Goal: Information Seeking & Learning: Learn about a topic

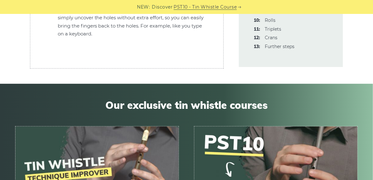
scroll to position [1988, 0]
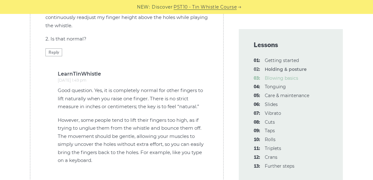
click at [280, 78] on link "03: Blowing basics" at bounding box center [281, 78] width 33 height 6
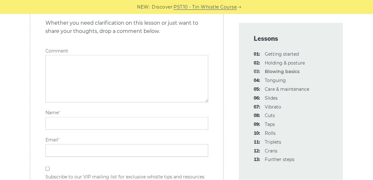
scroll to position [1515, 0]
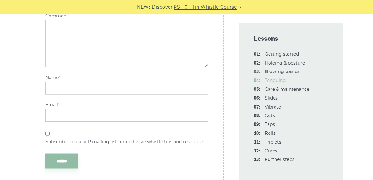
click at [271, 79] on link "04: Tonguing" at bounding box center [275, 80] width 21 height 6
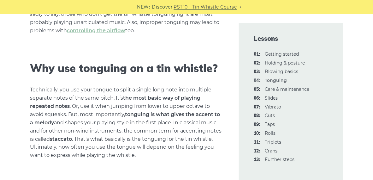
scroll to position [221, 0]
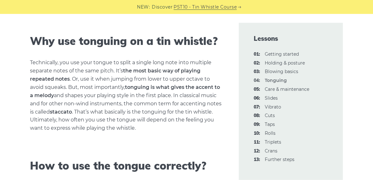
click at [288, 46] on div "Lessons 01: Getting started 02: Holding & posture 03: Blowing basics 04: Tongui…" at bounding box center [291, 101] width 104 height 157
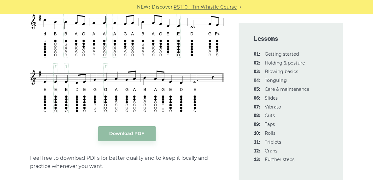
scroll to position [1262, 0]
